Goal: Task Accomplishment & Management: Manage account settings

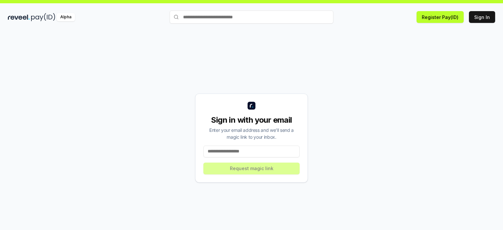
scroll to position [18, 0]
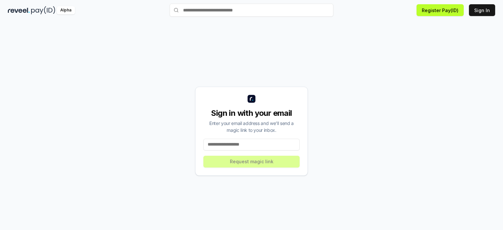
click at [240, 140] on input at bounding box center [251, 145] width 96 height 12
click at [239, 142] on input at bounding box center [251, 145] width 96 height 12
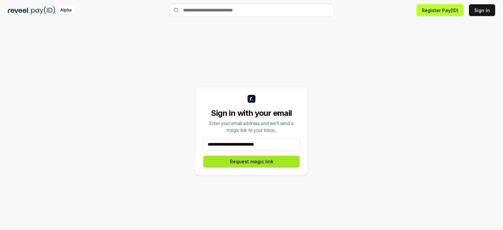
type input "**********"
click at [251, 167] on button "Request magic link" at bounding box center [251, 162] width 96 height 12
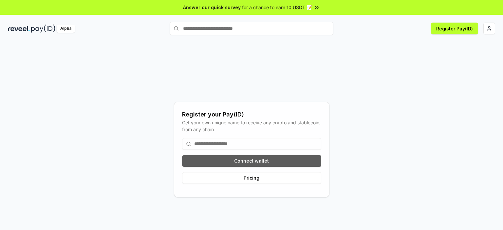
click at [260, 165] on button "Connect wallet" at bounding box center [251, 161] width 139 height 12
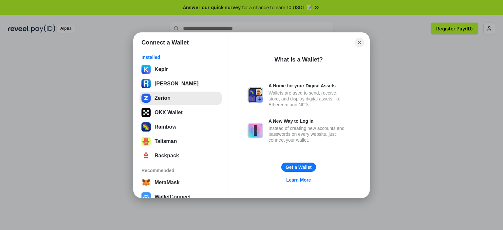
click at [170, 97] on button "Zerion" at bounding box center [181, 98] width 82 height 13
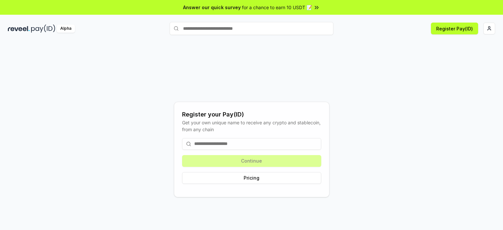
click at [236, 142] on input at bounding box center [251, 144] width 139 height 12
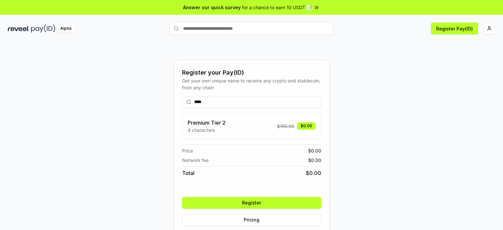
scroll to position [18, 0]
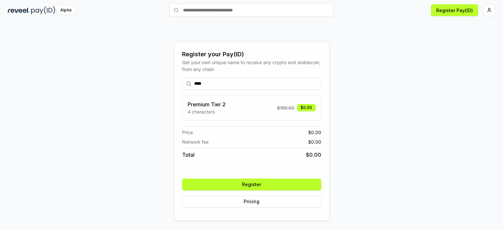
type input "****"
click at [265, 179] on button "Register" at bounding box center [251, 185] width 139 height 12
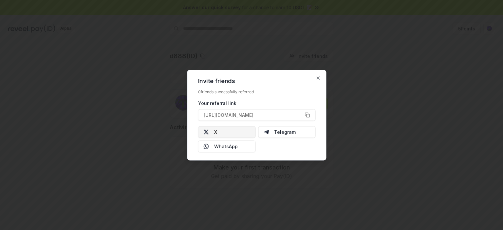
click at [231, 133] on button "X" at bounding box center [227, 132] width 58 height 12
click at [414, 95] on div at bounding box center [251, 115] width 503 height 230
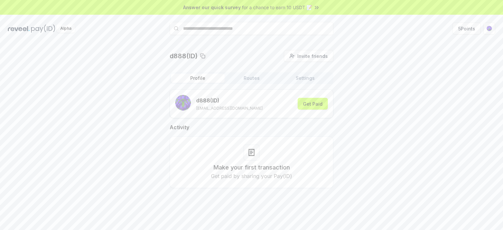
click at [253, 79] on button "Routes" at bounding box center [252, 78] width 54 height 9
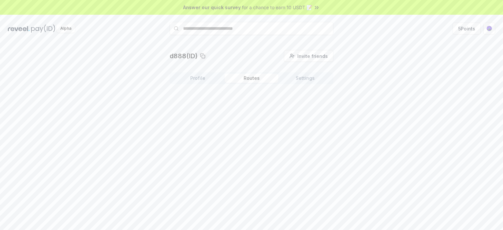
click at [307, 80] on button "Settings" at bounding box center [306, 78] width 54 height 9
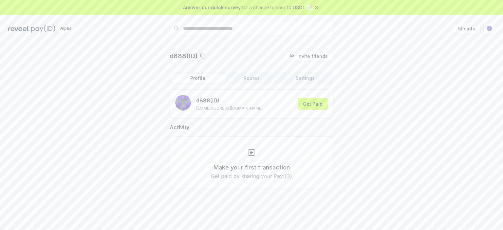
click at [202, 80] on button "Profile" at bounding box center [198, 78] width 54 height 9
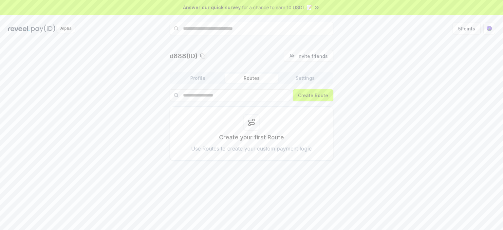
click at [245, 79] on button "Routes" at bounding box center [252, 78] width 54 height 9
click at [298, 78] on button "Settings" at bounding box center [306, 78] width 54 height 9
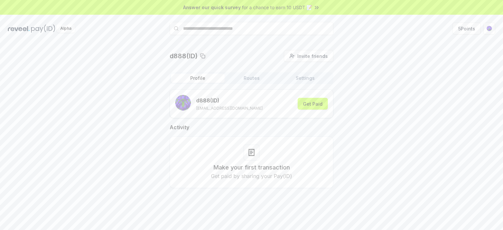
click at [201, 76] on button "Profile" at bounding box center [198, 78] width 54 height 9
click at [469, 26] on button "5 Points" at bounding box center [467, 29] width 28 height 12
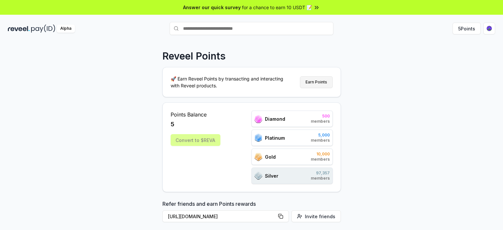
click at [313, 85] on button "Earn Points" at bounding box center [316, 82] width 33 height 12
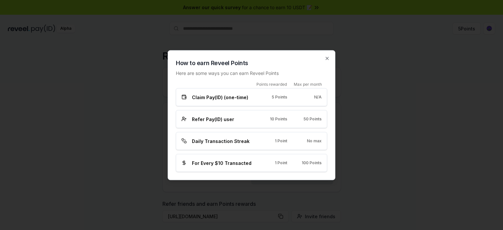
click at [304, 94] on div "Claim Pay(ID) (one-time) 5 Points N/A" at bounding box center [252, 97] width 140 height 7
click at [258, 141] on div "Daily Transaction Streak 1 Point No max" at bounding box center [252, 141] width 140 height 7
drag, startPoint x: 298, startPoint y: 164, endPoint x: 433, endPoint y: 169, distance: 135.1
click at [316, 166] on div "For Every $10 Transacted 1 Point 100 Points" at bounding box center [252, 163] width 140 height 7
click at [391, 179] on div at bounding box center [251, 115] width 503 height 230
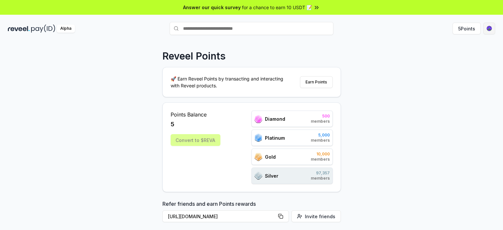
click at [492, 30] on html "Answer our quick survey for a chance to earn 10 USDT 📝 Alpha 5 Points Reveel Po…" at bounding box center [251, 115] width 503 height 230
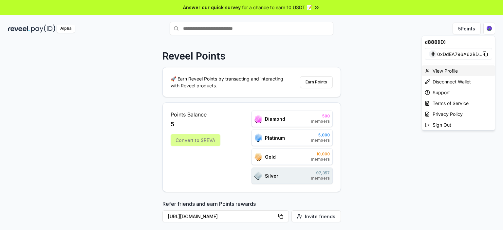
click at [444, 72] on div "View Profile" at bounding box center [458, 71] width 73 height 11
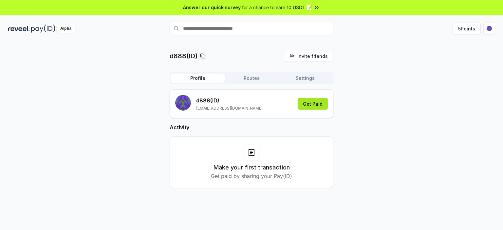
click at [309, 102] on button "Get Paid" at bounding box center [313, 104] width 30 height 12
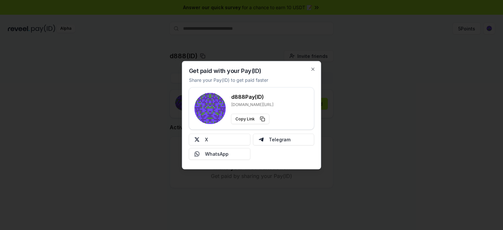
click at [311, 66] on div "Get paid with your Pay(ID) Share your Pay(ID) to get paid faster d888 Pay(ID) […" at bounding box center [251, 115] width 139 height 108
click at [313, 68] on icon "button" at bounding box center [313, 69] width 3 height 3
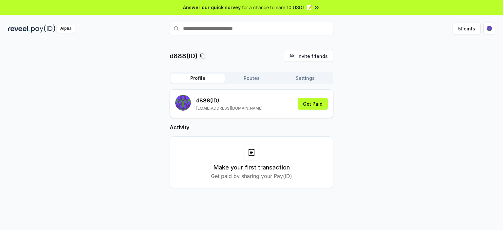
click at [200, 26] on input "text" at bounding box center [252, 28] width 164 height 13
